Goal: Find specific page/section

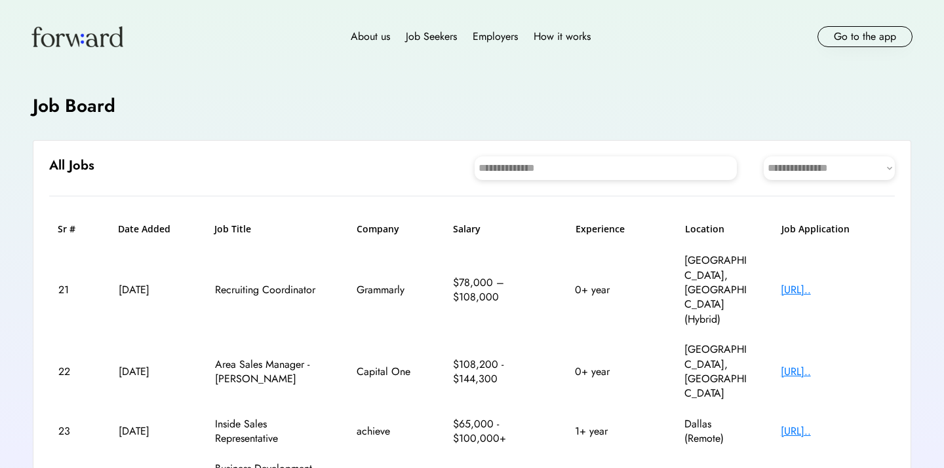
scroll to position [114, 0]
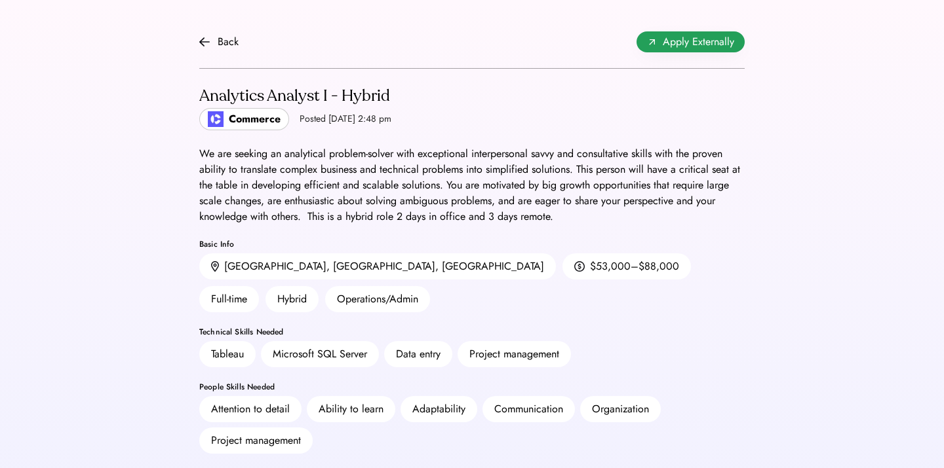
click at [655, 37] on icon at bounding box center [652, 42] width 10 height 10
